Goal: Browse casually

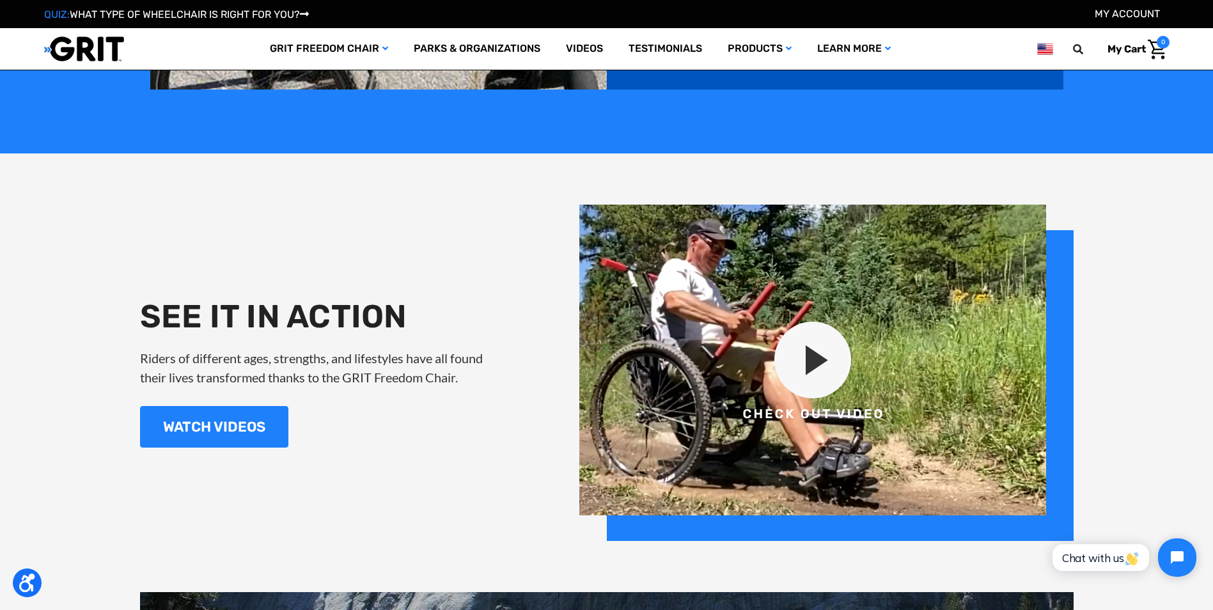
scroll to position [1425, 0]
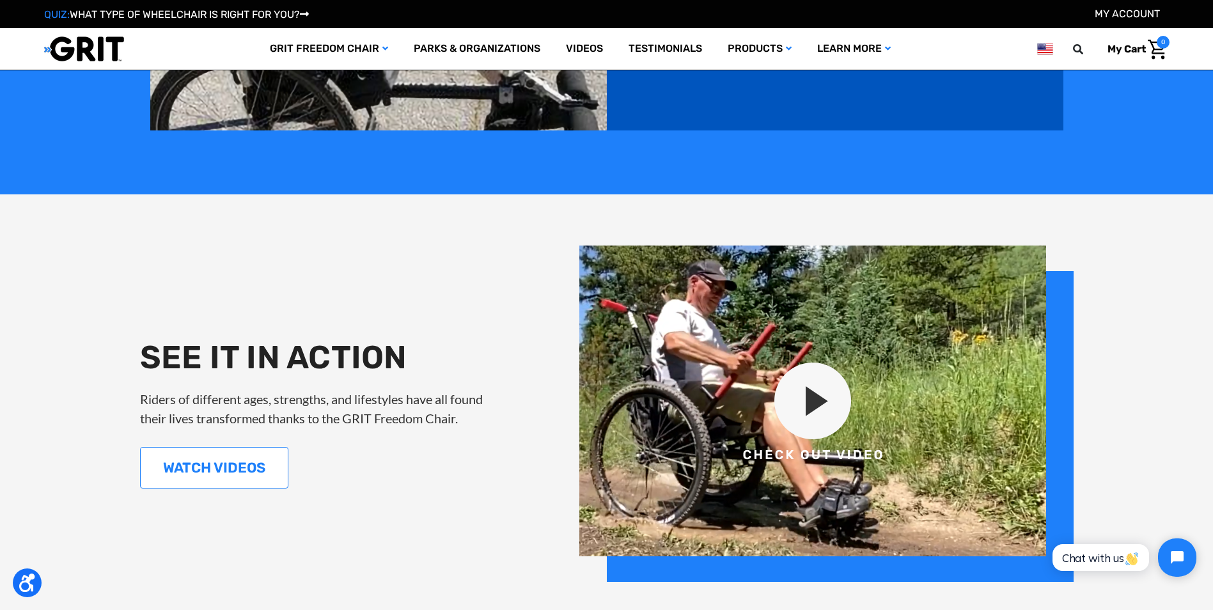
click at [242, 459] on link "WATCH VIDEOS" at bounding box center [214, 468] width 148 height 42
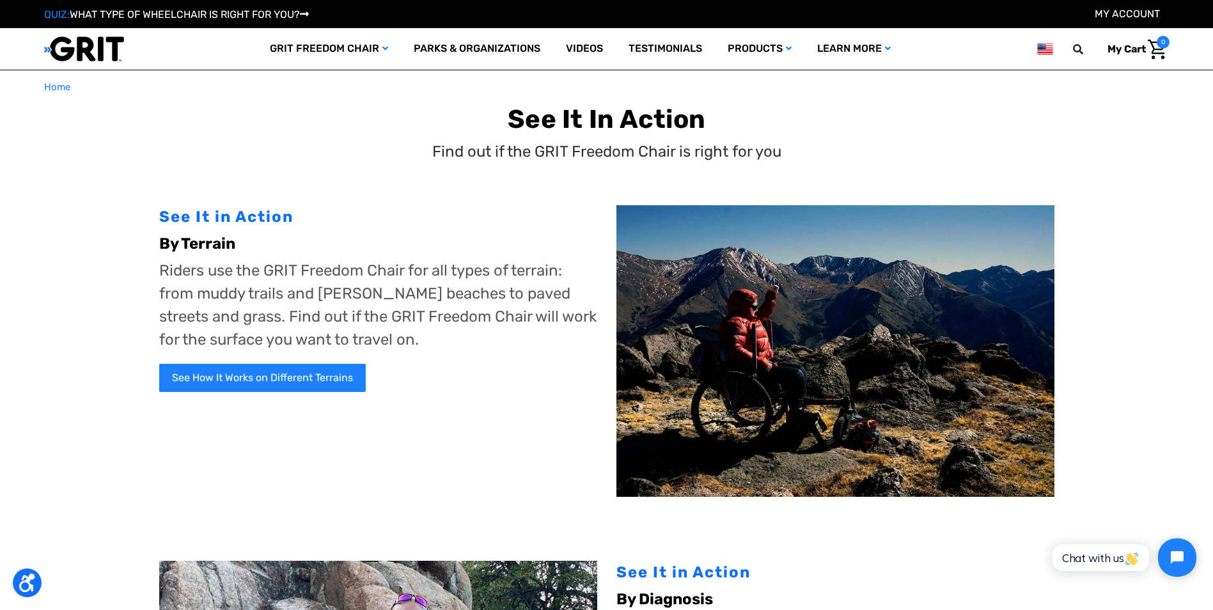
click at [791, 378] on img at bounding box center [835, 351] width 438 height 292
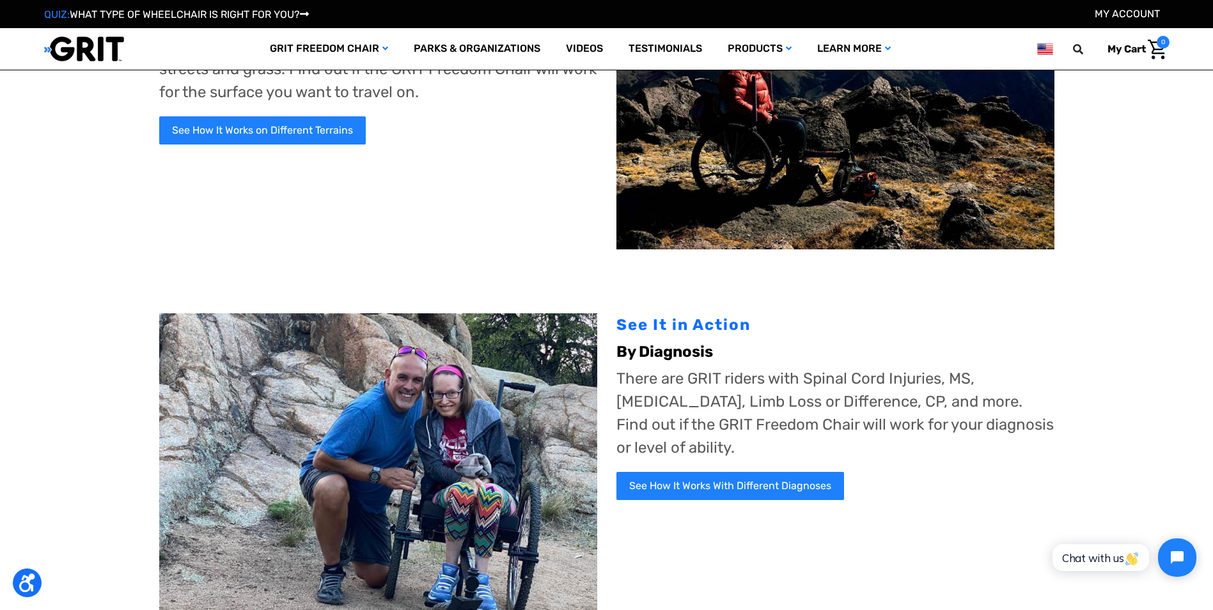
scroll to position [192, 0]
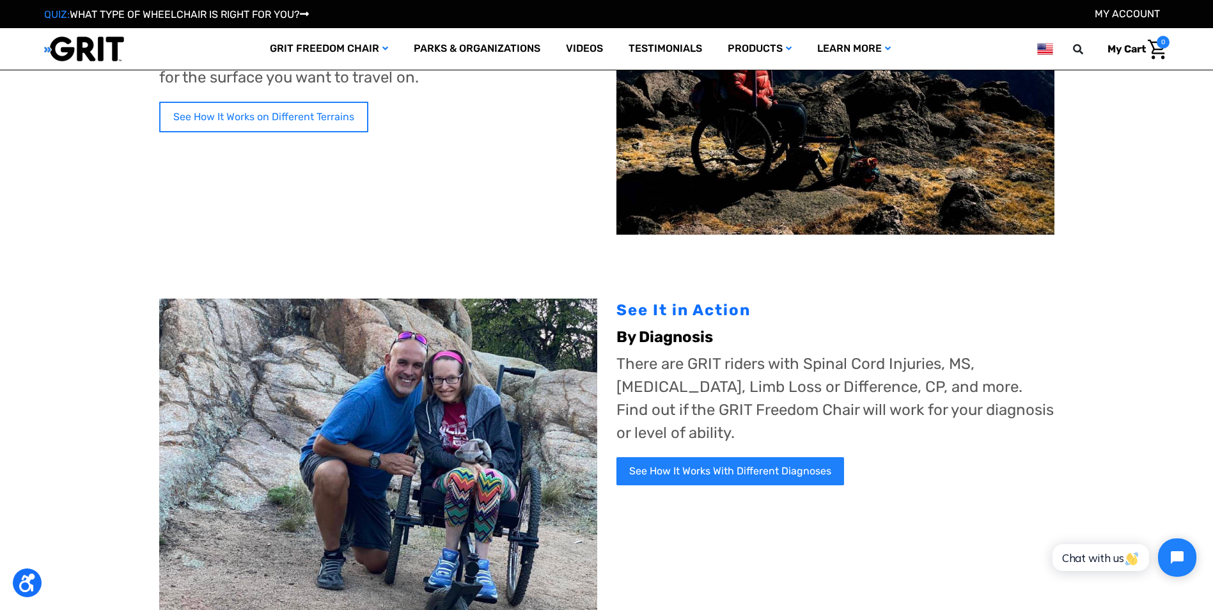
click at [329, 113] on link "See How It Works on Different Terrains" at bounding box center [263, 117] width 209 height 31
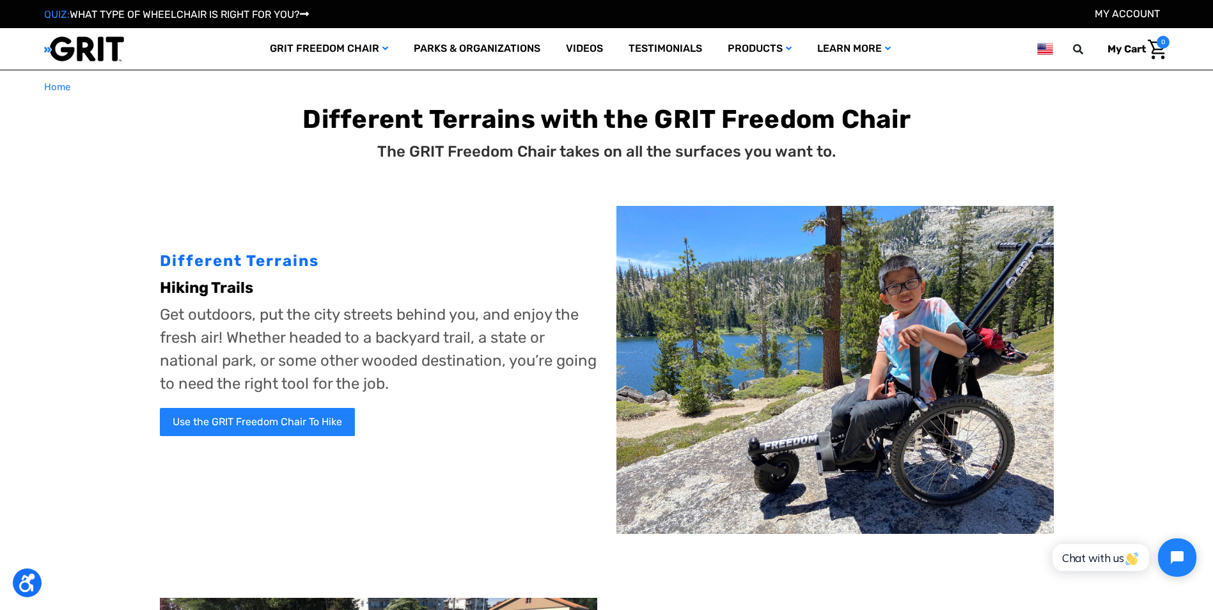
click at [837, 368] on img at bounding box center [834, 370] width 437 height 328
click at [836, 368] on img at bounding box center [834, 370] width 437 height 328
click at [320, 421] on link "Use the GRIT Freedom Chair To Hike" at bounding box center [259, 423] width 198 height 31
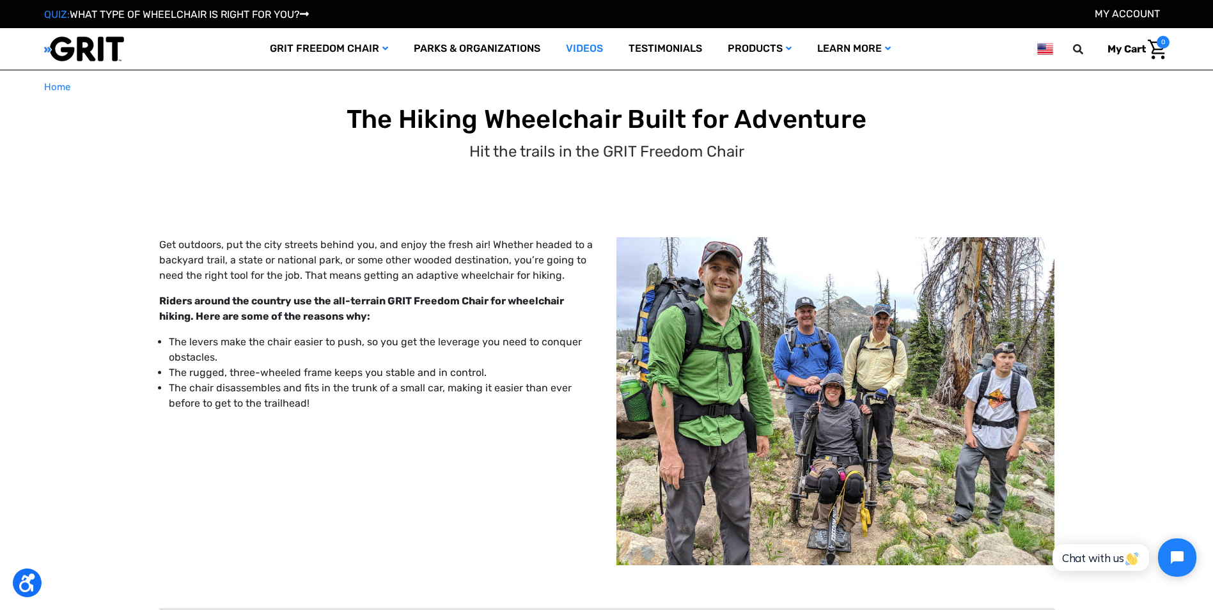
click at [575, 47] on link "Videos" at bounding box center [584, 49] width 63 height 42
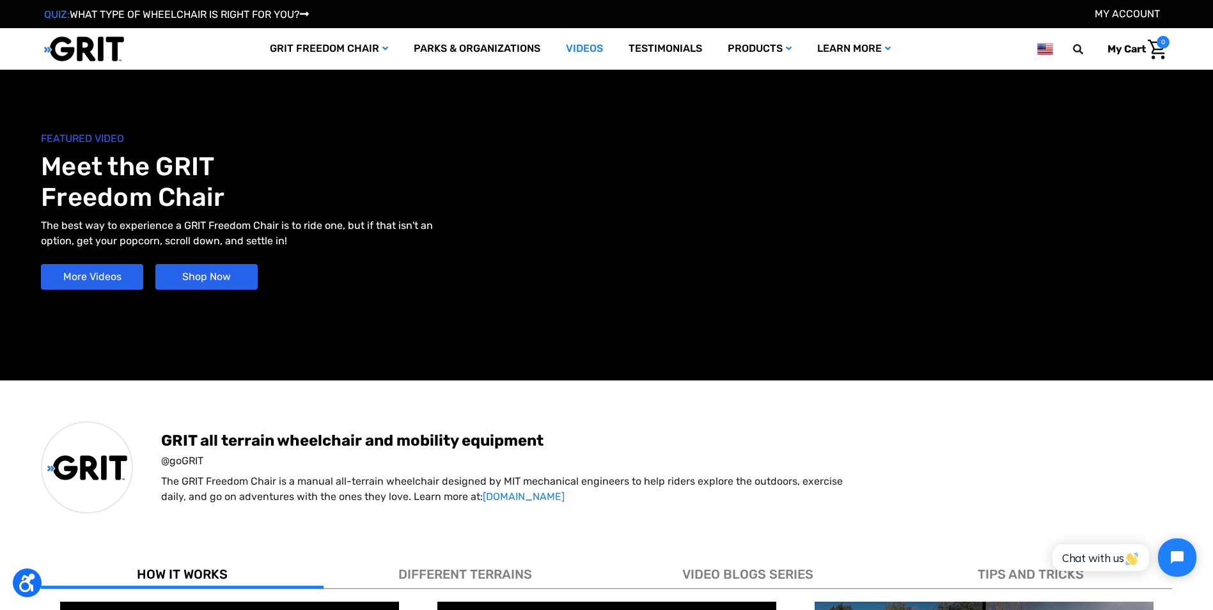
click at [206, 273] on link "Shop Now" at bounding box center [206, 277] width 102 height 26
